Goal: Information Seeking & Learning: Learn about a topic

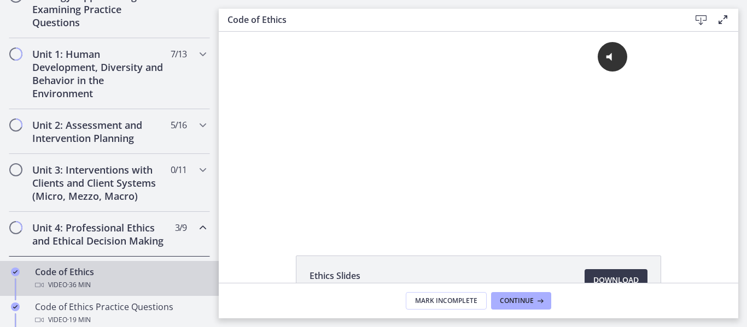
scroll to position [273, 0]
click at [87, 145] on div "Unit 2: Assessment and Intervention Planning 5 / 16 Completed" at bounding box center [109, 131] width 201 height 45
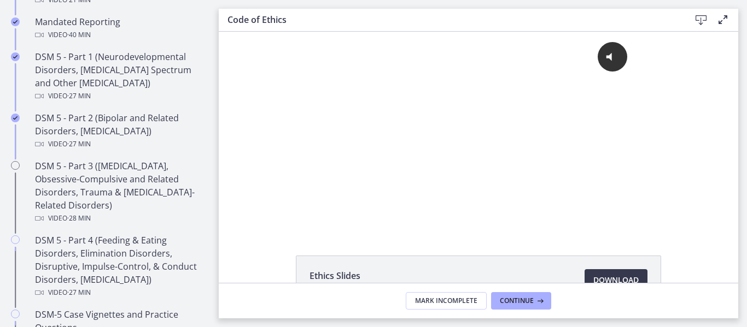
scroll to position [494, 0]
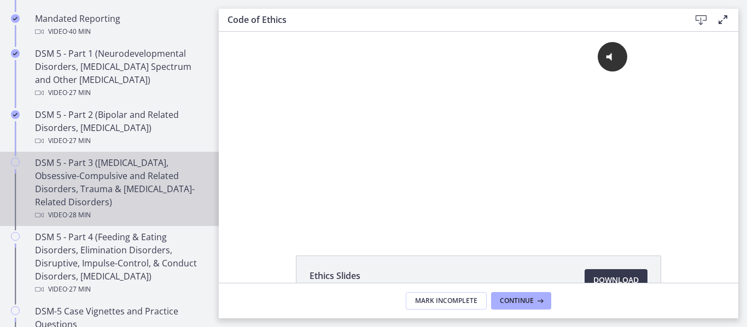
click at [90, 166] on div "DSM 5 - Part 3 (Anxiety Disorders, Obsessive-Compulsive and Related Disorders, …" at bounding box center [120, 189] width 171 height 66
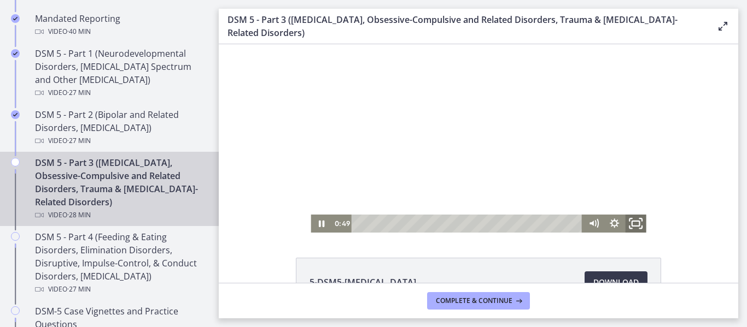
click at [633, 224] on icon "Fullscreen" at bounding box center [635, 224] width 25 height 22
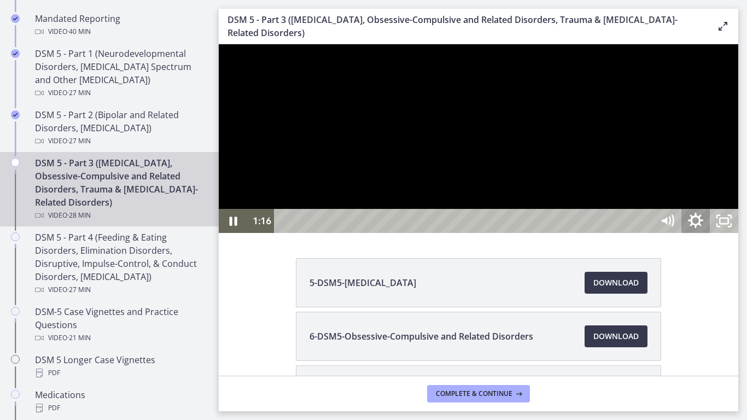
click at [712, 236] on icon "Show settings menu" at bounding box center [695, 221] width 34 height 29
click at [738, 233] on div at bounding box center [478, 138] width 519 height 189
click at [235, 236] on icon "Play Video" at bounding box center [234, 221] width 34 height 29
click at [236, 227] on icon "Pause" at bounding box center [233, 221] width 9 height 11
click at [232, 236] on icon "Play Video" at bounding box center [234, 221] width 34 height 29
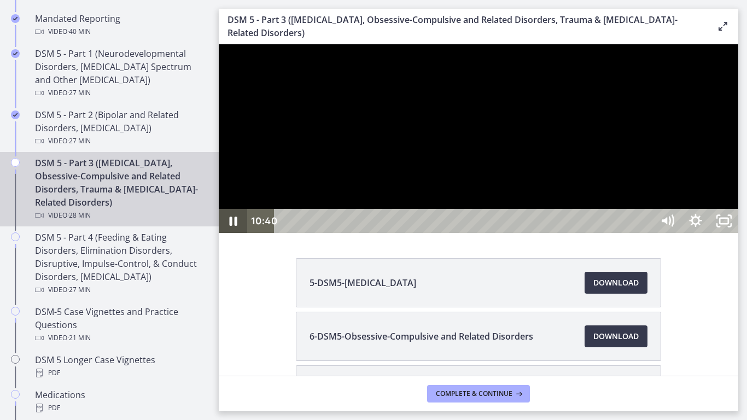
click at [236, 226] on icon "Pause" at bounding box center [234, 221] width 8 height 9
click at [236, 226] on icon "Play Video" at bounding box center [233, 221] width 7 height 10
click at [229, 236] on icon "Pause" at bounding box center [233, 221] width 34 height 29
click at [229, 236] on icon "Play Video" at bounding box center [234, 221] width 34 height 29
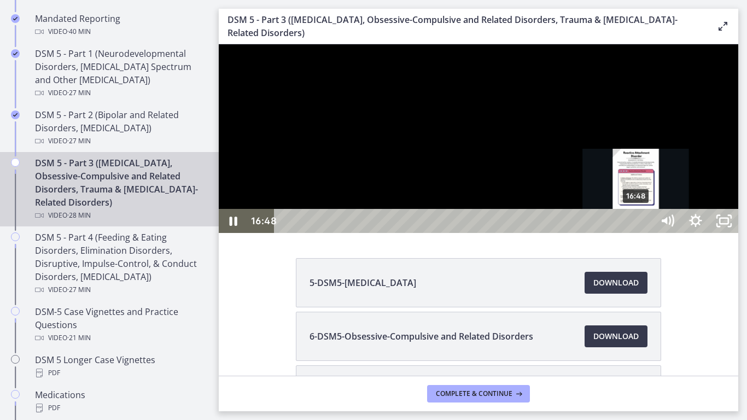
drag, startPoint x: 660, startPoint y: 452, endPoint x: 636, endPoint y: 453, distance: 23.5
click at [636, 225] on div "Playbar" at bounding box center [636, 221] width 8 height 8
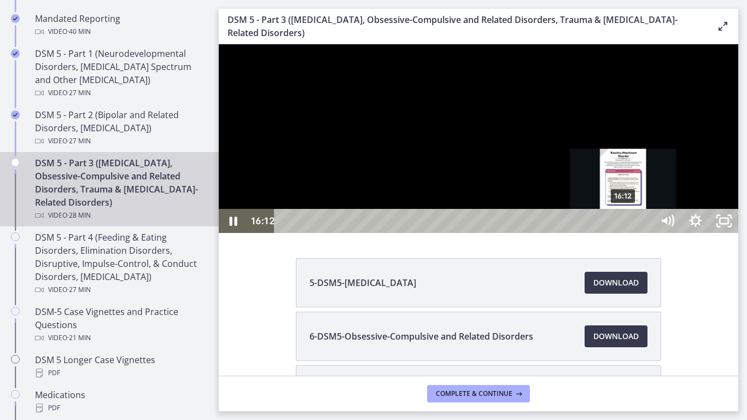
drag, startPoint x: 636, startPoint y: 453, endPoint x: 624, endPoint y: 453, distance: 12.0
click at [624, 225] on div "Playbar" at bounding box center [623, 221] width 8 height 8
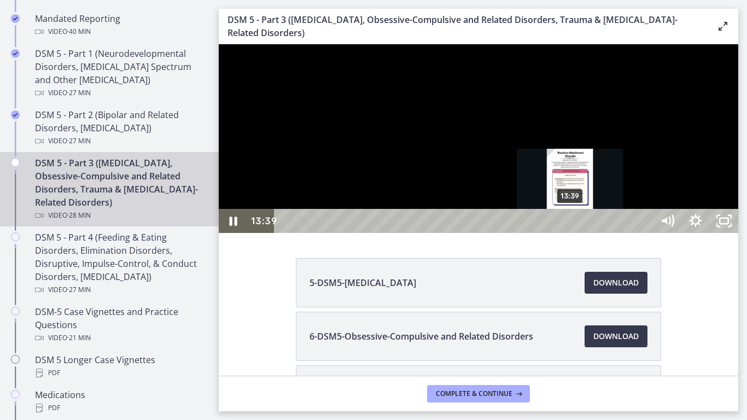
click at [571, 233] on div "13:39" at bounding box center [465, 221] width 361 height 24
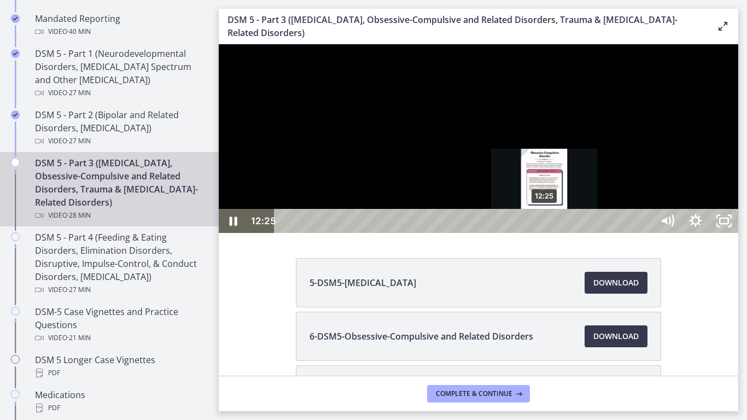
click at [542, 233] on div "12:25" at bounding box center [465, 221] width 361 height 24
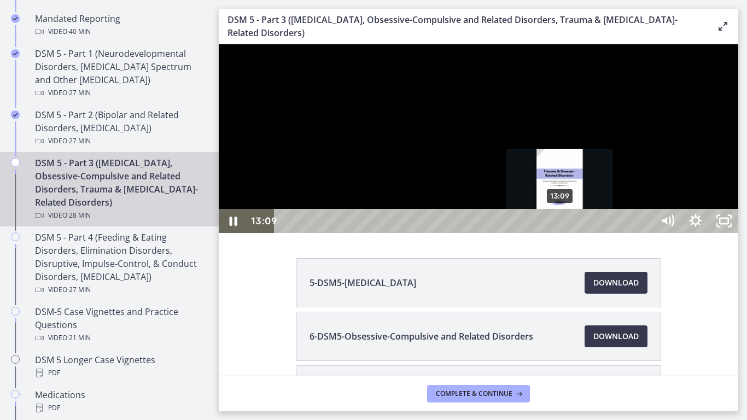
drag, startPoint x: 543, startPoint y: 451, endPoint x: 561, endPoint y: 450, distance: 18.0
click at [561, 225] on div "Playbar" at bounding box center [559, 221] width 8 height 8
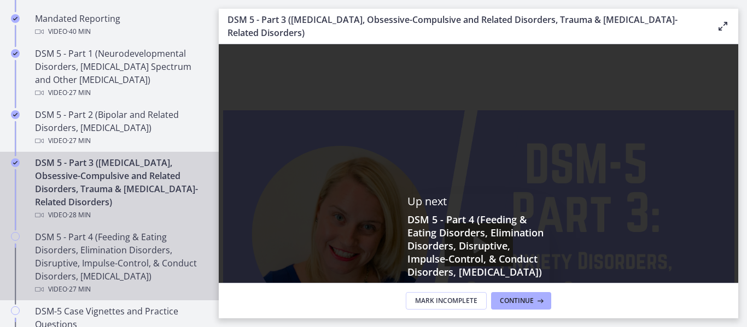
click at [70, 253] on div "DSM 5 - Part 4 (Feeding & Eating Disorders, Elimination Disorders, Disruptive, …" at bounding box center [120, 264] width 171 height 66
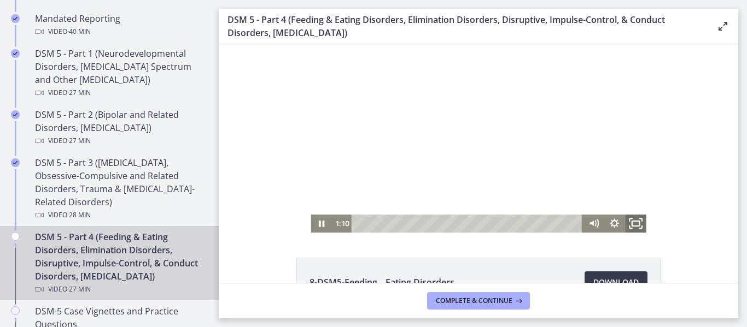
click at [629, 225] on icon "Fullscreen" at bounding box center [635, 224] width 25 height 22
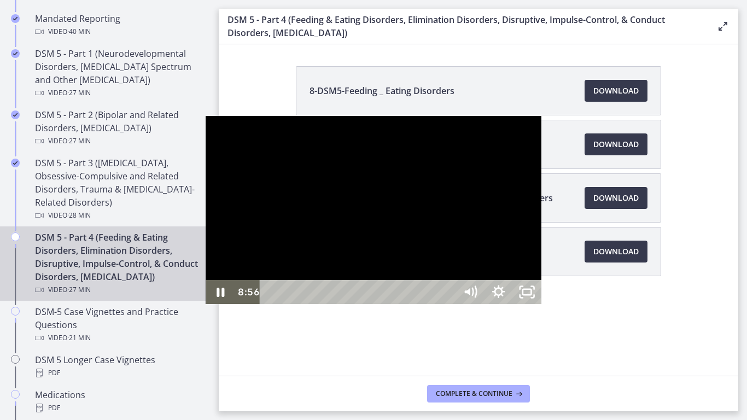
click at [307, 305] on div at bounding box center [373, 210] width 335 height 189
click at [207, 304] on icon "Play Video" at bounding box center [221, 292] width 28 height 24
click at [206, 304] on icon "Pause" at bounding box center [220, 292] width 28 height 24
click at [204, 307] on icon "Play Video" at bounding box center [221, 292] width 34 height 29
click at [203, 307] on icon "Pause" at bounding box center [220, 292] width 34 height 29
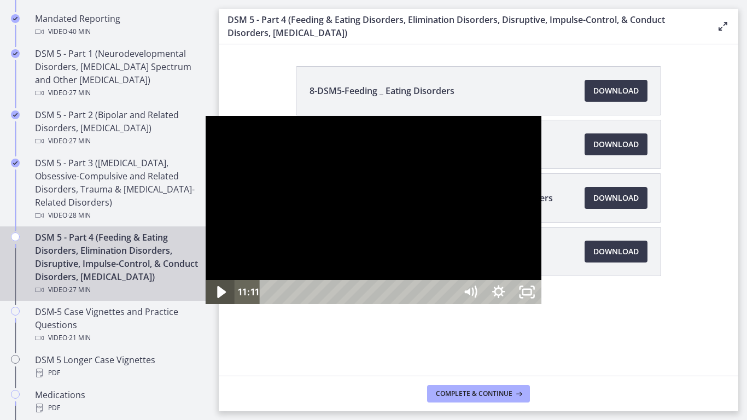
click at [204, 307] on icon "Play Video" at bounding box center [221, 292] width 34 height 29
click at [203, 307] on icon "Pause" at bounding box center [220, 292] width 34 height 29
click at [207, 304] on icon "Play Video" at bounding box center [221, 292] width 28 height 24
click at [216, 298] on icon "Pause" at bounding box center [220, 292] width 9 height 11
click at [204, 307] on icon "Play Video" at bounding box center [221, 292] width 34 height 29
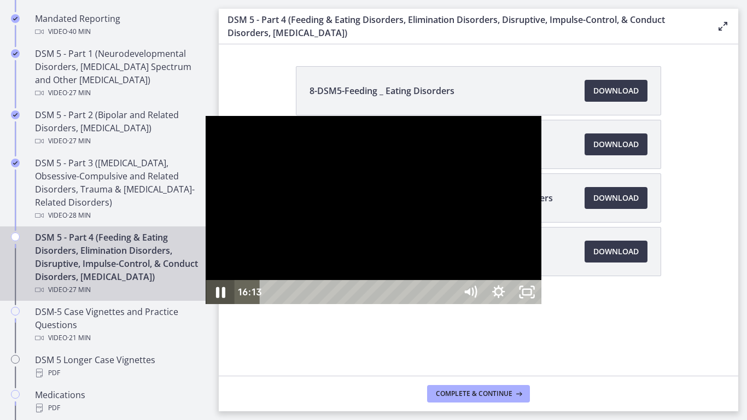
click at [203, 307] on icon "Pause" at bounding box center [220, 292] width 34 height 29
drag, startPoint x: 417, startPoint y: 407, endPoint x: 409, endPoint y: 408, distance: 7.7
click at [608, 296] on div "Playbar" at bounding box center [612, 292] width 8 height 8
click at [207, 304] on icon "Play Video" at bounding box center [221, 292] width 28 height 24
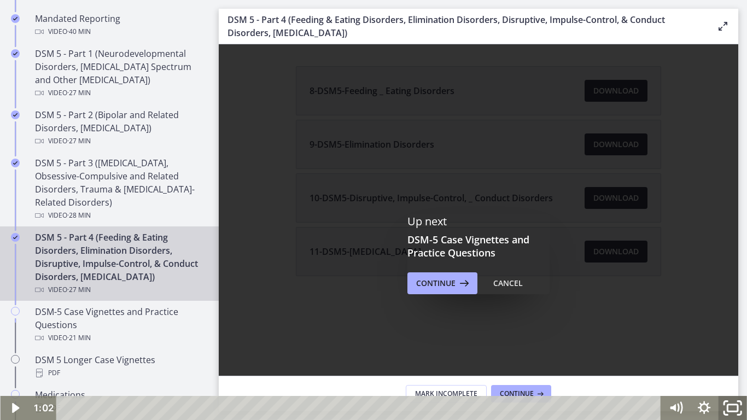
click at [735, 327] on icon "Fullscreen" at bounding box center [732, 408] width 34 height 29
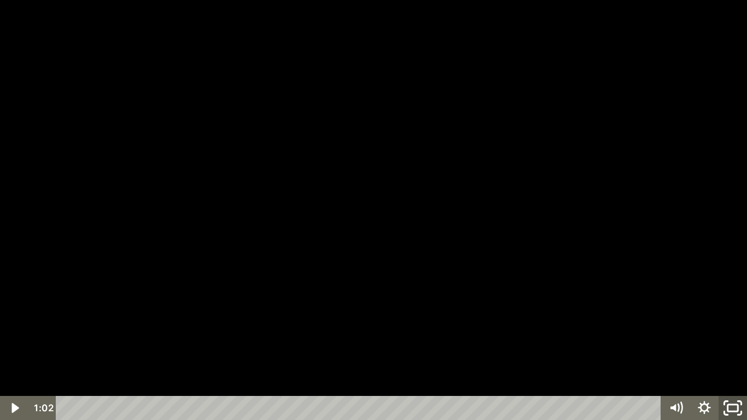
click at [739, 327] on icon "Unfullscreen" at bounding box center [733, 408] width 34 height 29
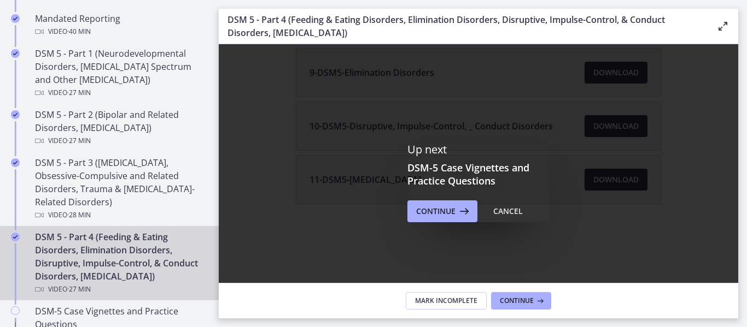
scroll to position [71, 0]
click at [443, 220] on button "Continue" at bounding box center [442, 212] width 70 height 22
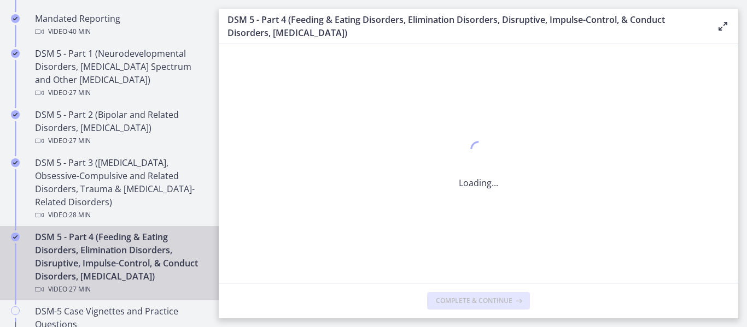
scroll to position [0, 0]
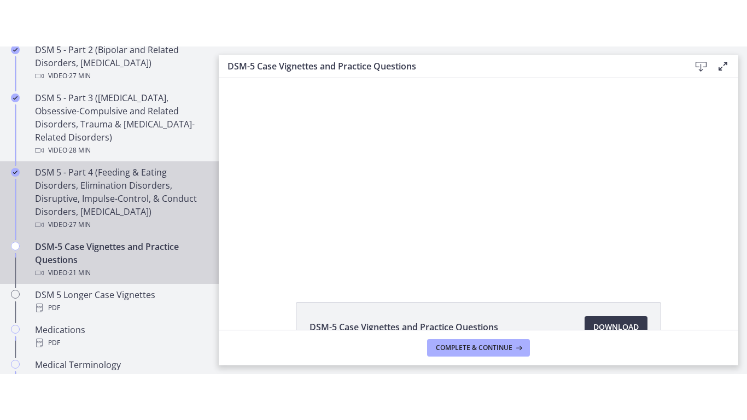
scroll to position [606, 0]
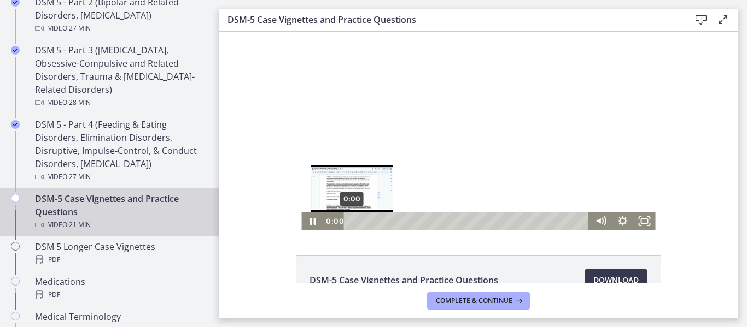
drag, startPoint x: 385, startPoint y: 220, endPoint x: 347, endPoint y: 224, distance: 37.9
click at [349, 224] on div "Playbar" at bounding box center [352, 221] width 6 height 6
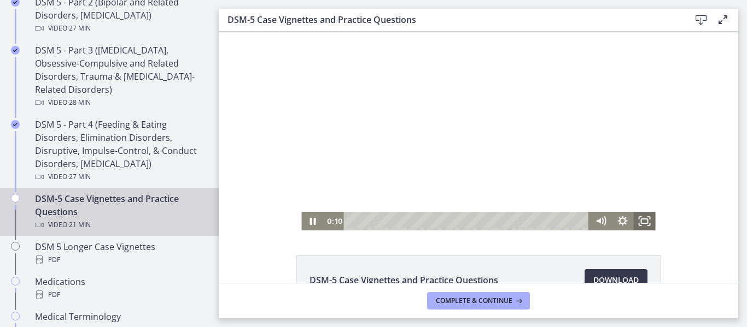
click at [642, 225] on icon "Fullscreen" at bounding box center [645, 221] width 22 height 19
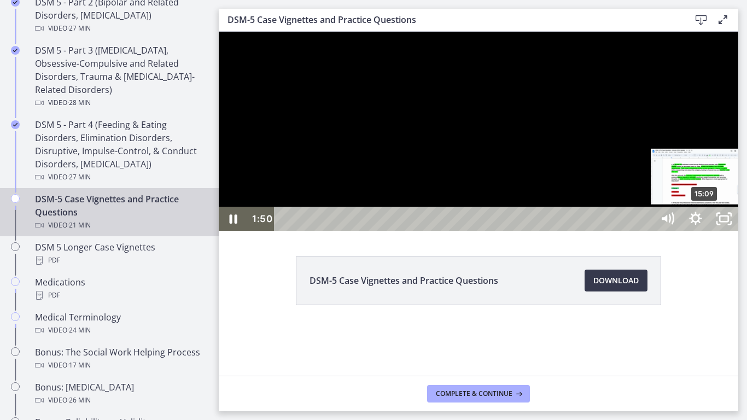
click at [694, 231] on div "Click for sound @keyframes VOLUME_SMALL_WAVE_FLASH { 0% { opacity: 0; } 33% { o…" at bounding box center [478, 131] width 519 height 199
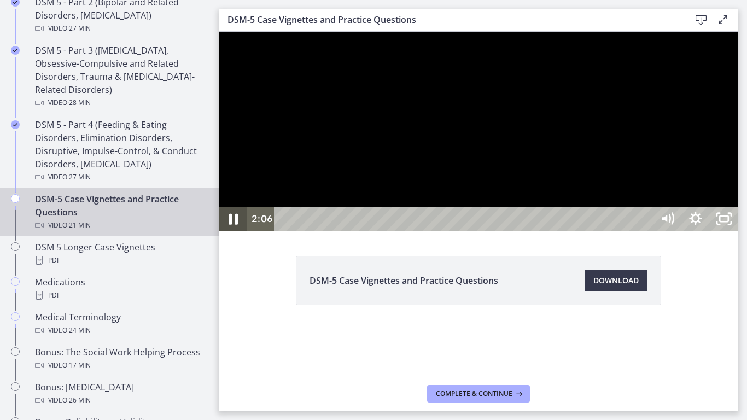
click at [233, 233] on icon "Pause" at bounding box center [233, 218] width 34 height 29
click at [239, 233] on icon "Play Video" at bounding box center [234, 218] width 34 height 29
click at [239, 233] on icon "Pause" at bounding box center [233, 218] width 34 height 29
click at [234, 231] on icon "Play Video" at bounding box center [234, 219] width 28 height 24
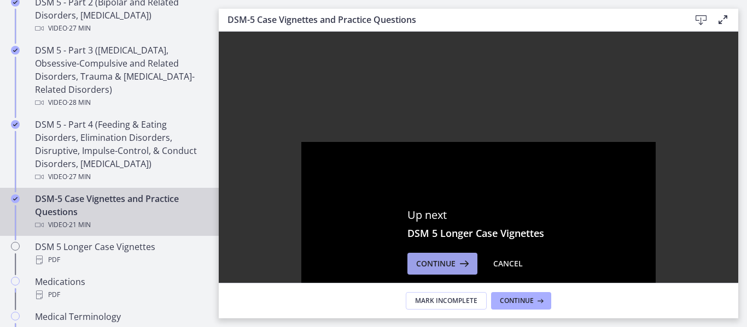
click at [449, 263] on span "Continue" at bounding box center [435, 264] width 39 height 13
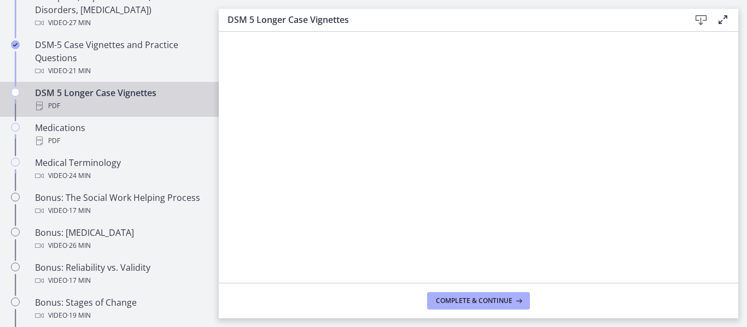
scroll to position [762, 0]
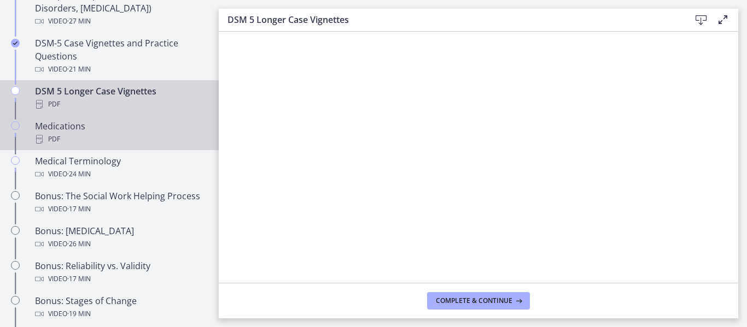
click at [109, 129] on div "Medications PDF" at bounding box center [120, 133] width 171 height 26
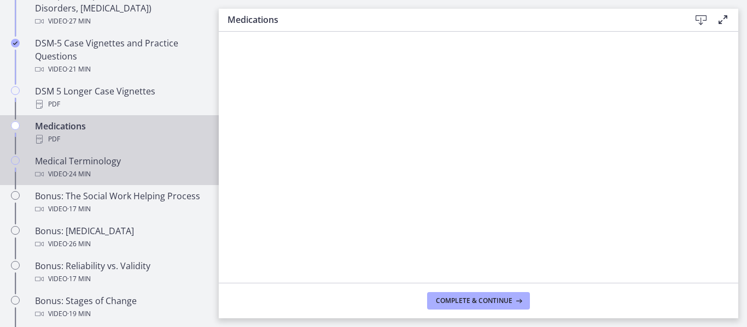
click at [83, 180] on span "· 24 min" at bounding box center [79, 174] width 24 height 13
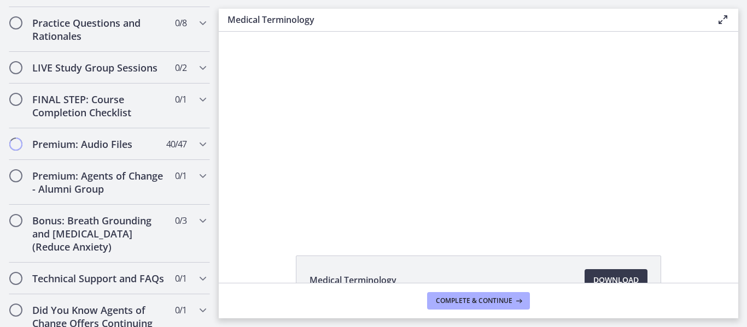
scroll to position [1268, 0]
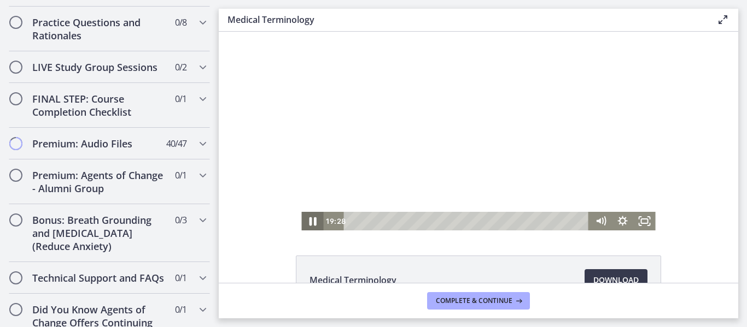
click at [311, 223] on icon "Pause" at bounding box center [312, 222] width 7 height 9
